Goal: Download file/media

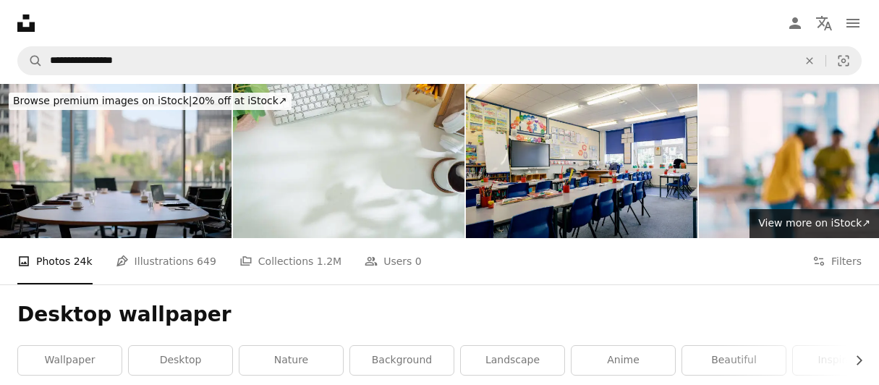
scroll to position [22306, 0]
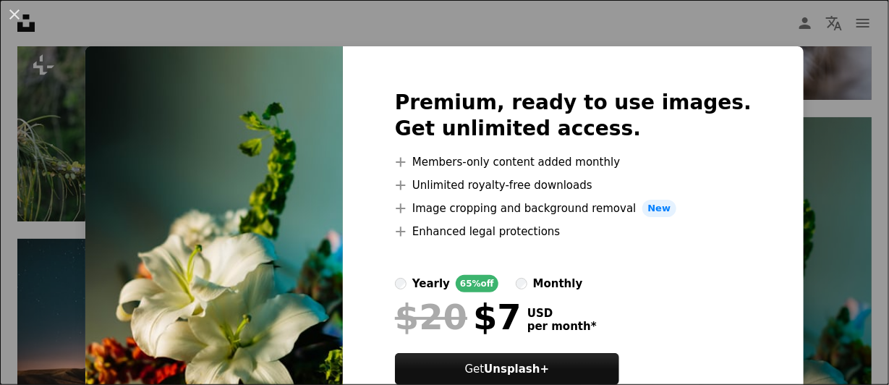
click at [324, 181] on img at bounding box center [214, 254] width 258 height 417
click at [15, 13] on button "An X shape" at bounding box center [14, 14] width 17 height 17
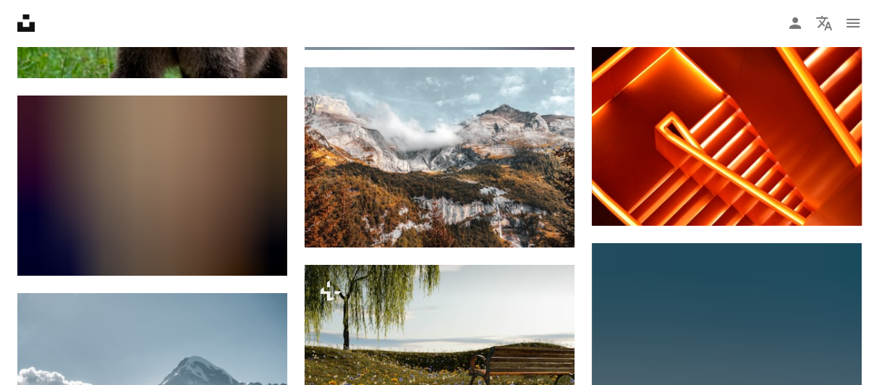
scroll to position [24896, 0]
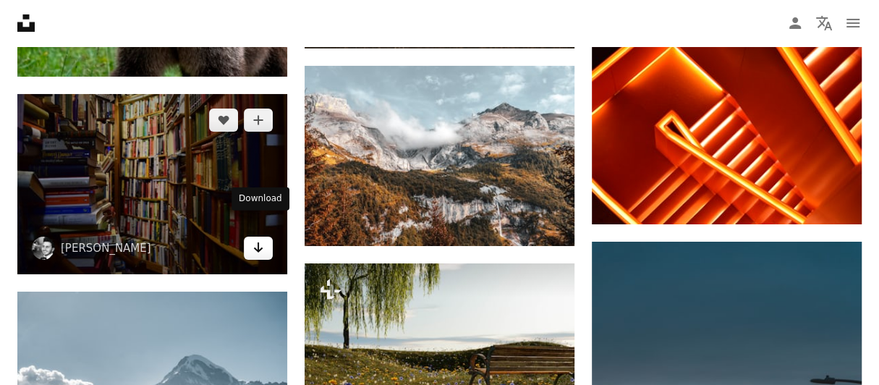
click at [260, 239] on icon "Arrow pointing down" at bounding box center [259, 247] width 12 height 17
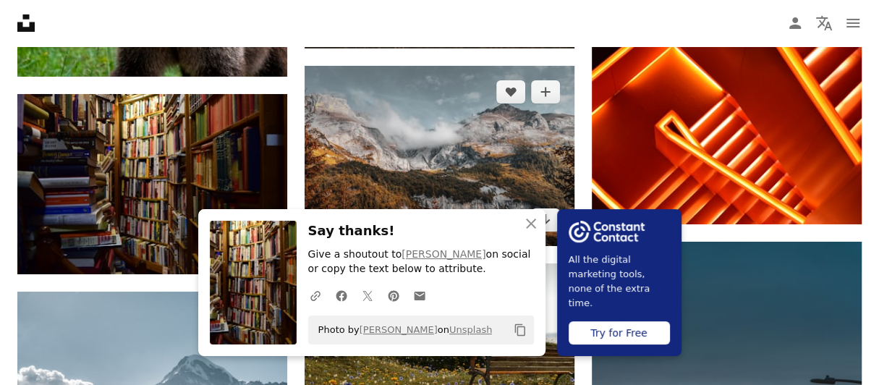
click at [452, 151] on img at bounding box center [440, 156] width 270 height 180
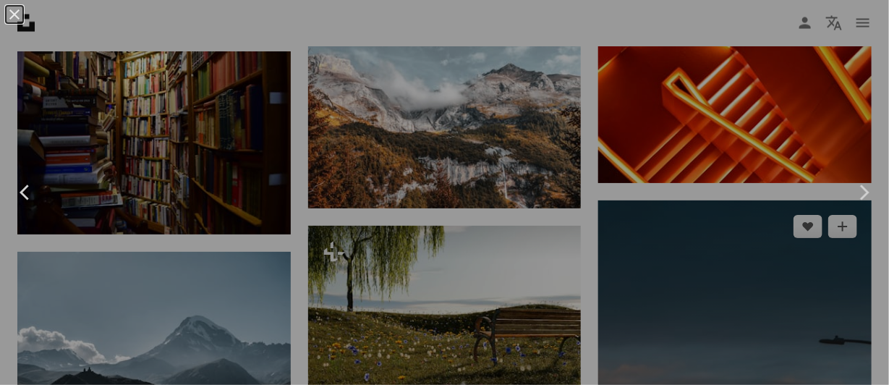
click at [639, 103] on div "An X shape Chevron left Chevron right" at bounding box center [444, 192] width 889 height 385
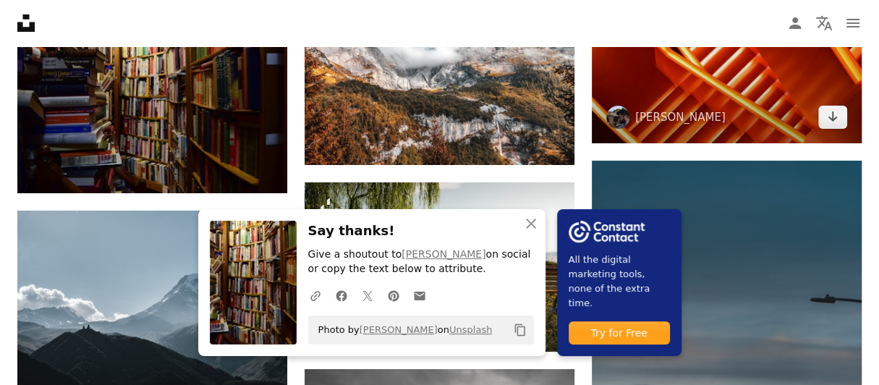
scroll to position [24980, 0]
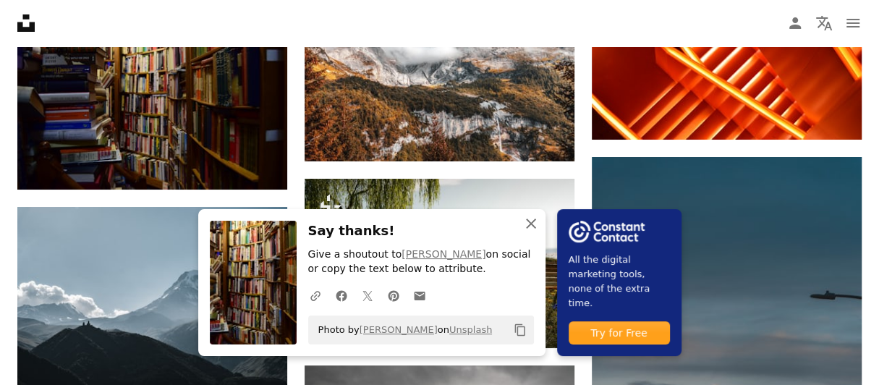
click at [533, 227] on icon "button" at bounding box center [531, 223] width 10 height 10
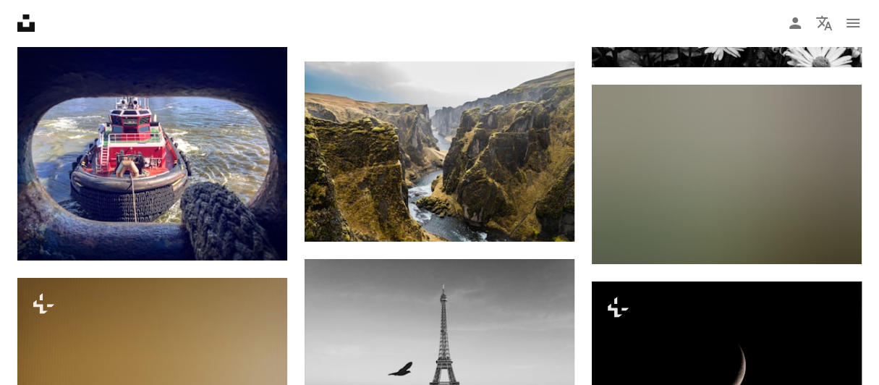
scroll to position [28005, 0]
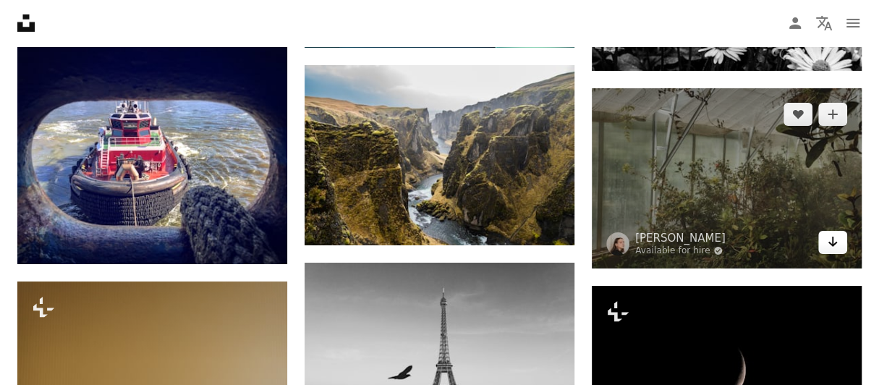
click at [829, 233] on icon "Arrow pointing down" at bounding box center [833, 241] width 12 height 17
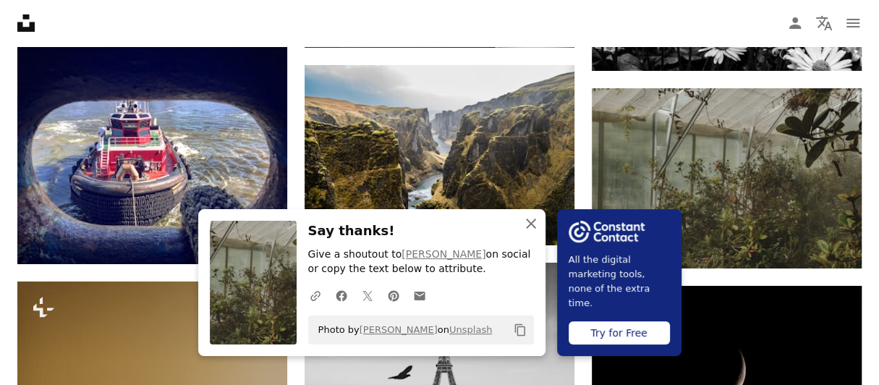
click at [532, 225] on icon "button" at bounding box center [531, 223] width 10 height 10
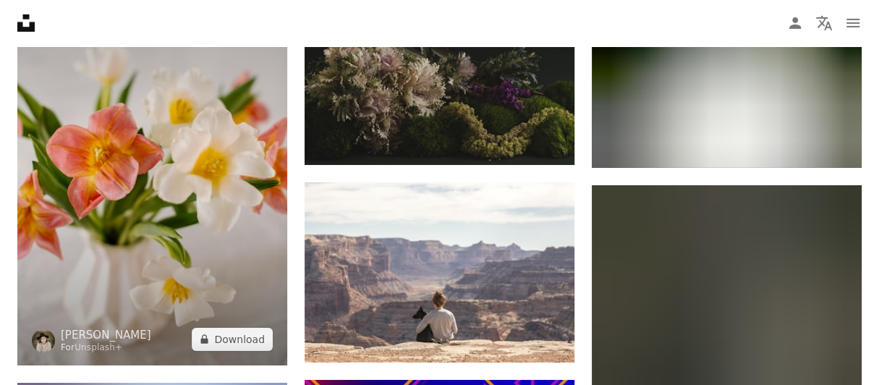
scroll to position [49556, 0]
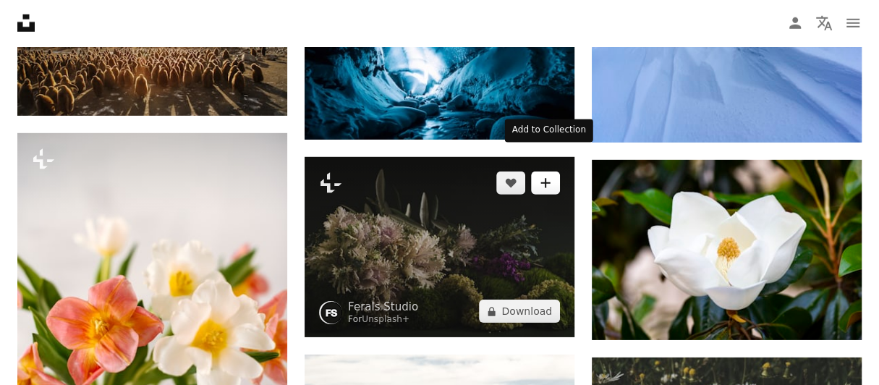
click at [548, 177] on icon "A plus sign" at bounding box center [546, 183] width 12 height 12
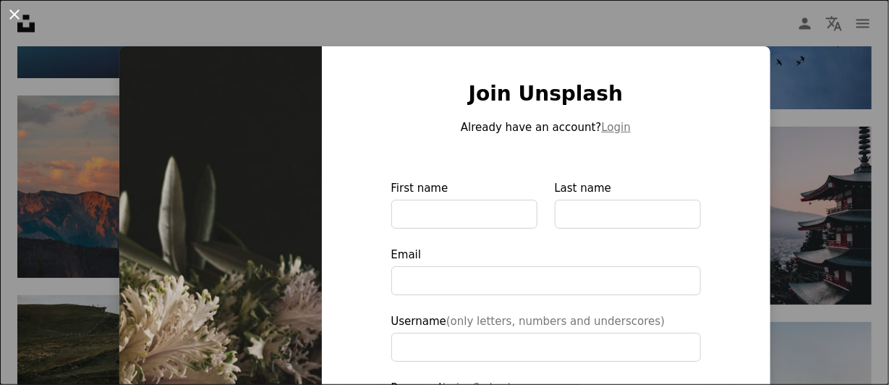
click at [12, 12] on button "An X shape" at bounding box center [14, 14] width 17 height 17
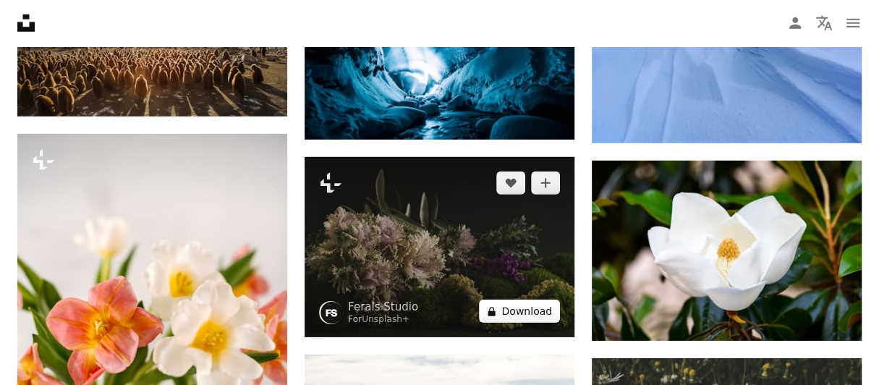
drag, startPoint x: 543, startPoint y: 287, endPoint x: 521, endPoint y: 284, distance: 22.7
click at [521, 300] on button "A lock Download" at bounding box center [519, 311] width 81 height 23
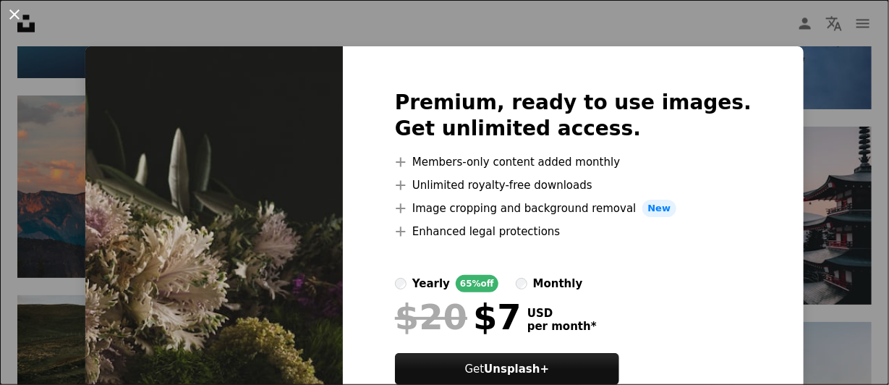
click at [15, 12] on button "An X shape" at bounding box center [14, 14] width 17 height 17
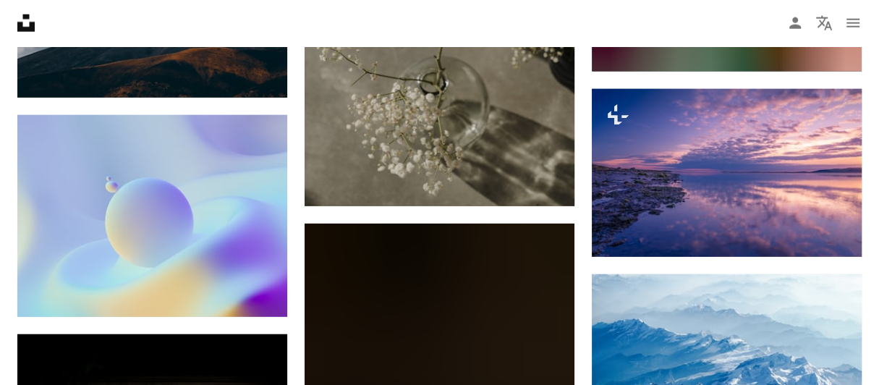
scroll to position [52366, 0]
